Goal: Find specific page/section

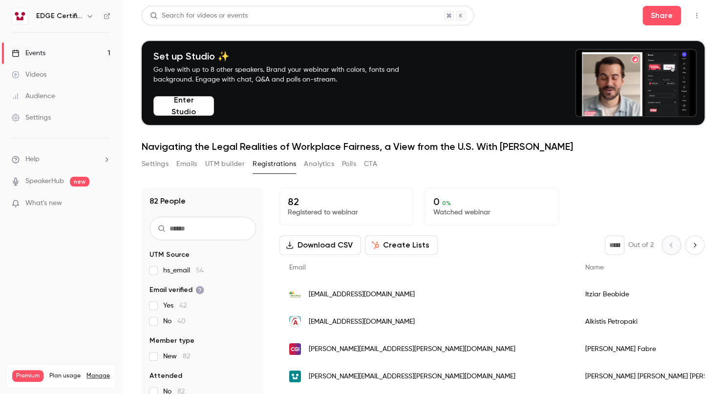
click at [128, 372] on main "Search for videos or events Share Set up Studio ✨ Go live with up to 8 other sp…" at bounding box center [422, 197] width 601 height 394
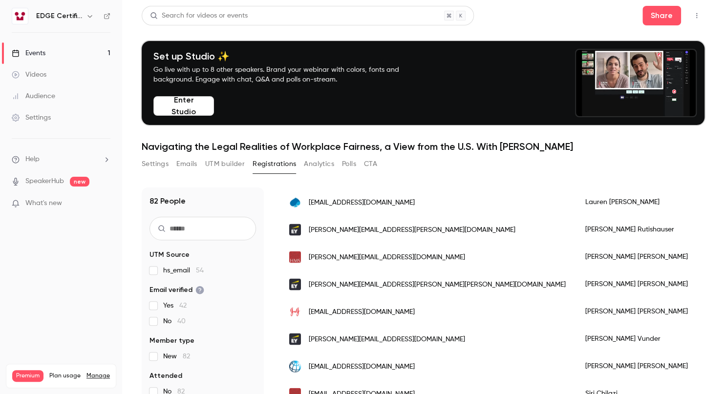
scroll to position [1025, 0]
